Goal: Obtain resource: Download file/media

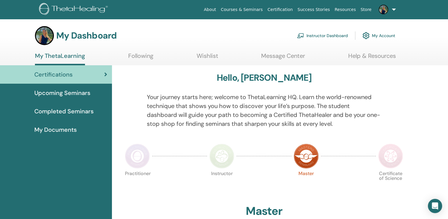
click at [333, 36] on link "Instructor Dashboard" at bounding box center [322, 35] width 51 height 13
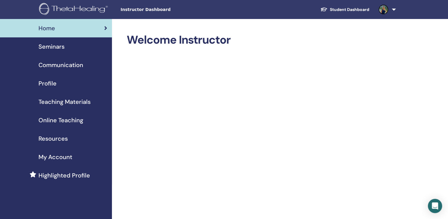
click at [62, 99] on span "Teaching Materials" at bounding box center [65, 101] width 52 height 9
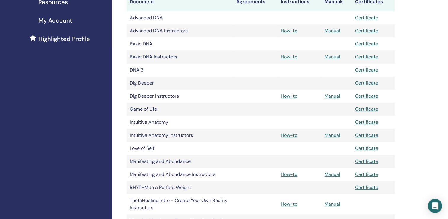
scroll to position [119, 0]
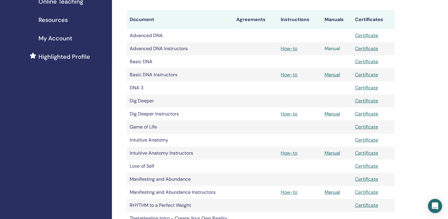
click at [333, 49] on link "Manual" at bounding box center [332, 48] width 16 height 6
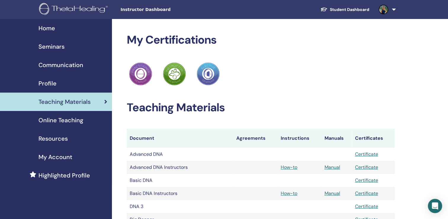
click at [67, 103] on span "Teaching Materials" at bounding box center [65, 101] width 52 height 9
click at [55, 45] on span "Seminars" at bounding box center [52, 46] width 26 height 9
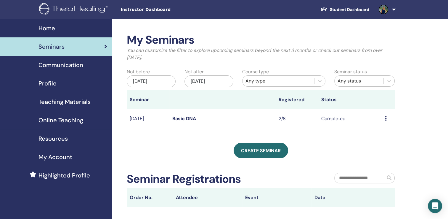
click at [60, 64] on span "Communication" at bounding box center [61, 64] width 45 height 9
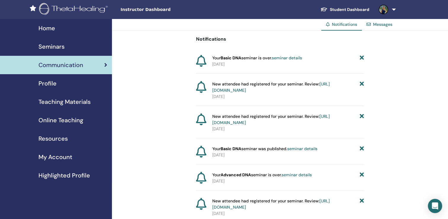
click at [49, 85] on span "Profile" at bounding box center [48, 83] width 18 height 9
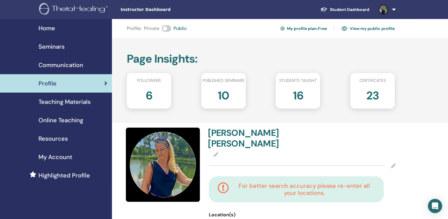
click at [76, 100] on span "Teaching Materials" at bounding box center [65, 101] width 52 height 9
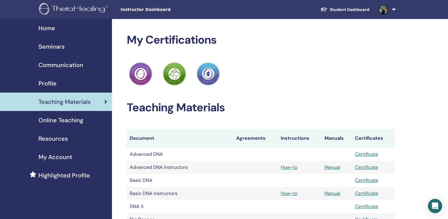
click at [74, 120] on span "Online Teaching" at bounding box center [61, 120] width 45 height 9
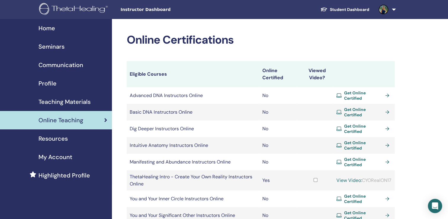
click at [57, 135] on span "Resources" at bounding box center [53, 138] width 29 height 9
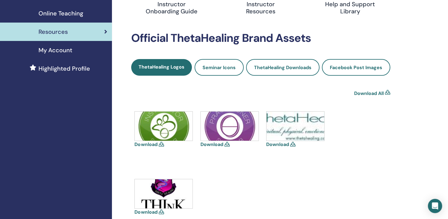
scroll to position [119, 0]
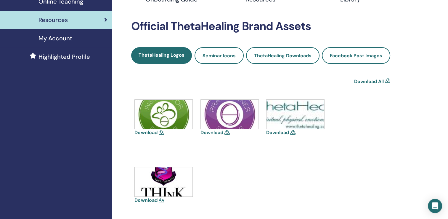
click at [153, 119] on img at bounding box center [164, 114] width 58 height 29
click at [150, 131] on link "Download" at bounding box center [145, 132] width 23 height 6
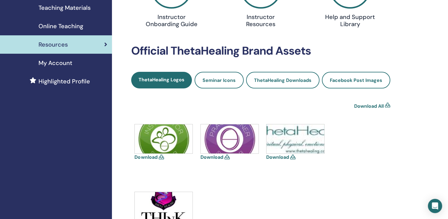
scroll to position [30, 0]
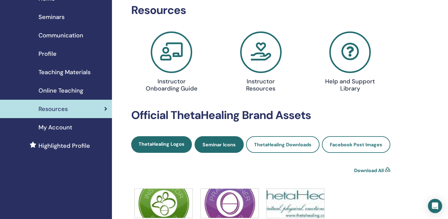
click at [227, 143] on span "Seminar Icons" at bounding box center [219, 144] width 33 height 6
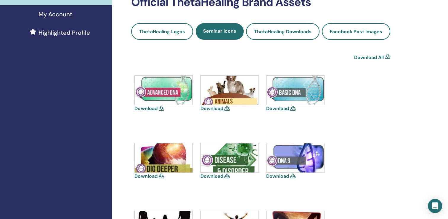
scroll to position [148, 0]
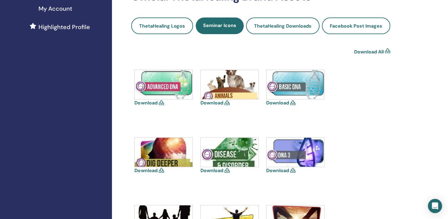
click at [145, 101] on link "Download" at bounding box center [145, 103] width 23 height 6
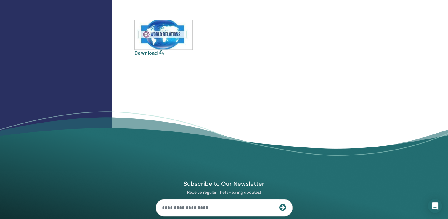
scroll to position [622, 0]
